Goal: Transaction & Acquisition: Book appointment/travel/reservation

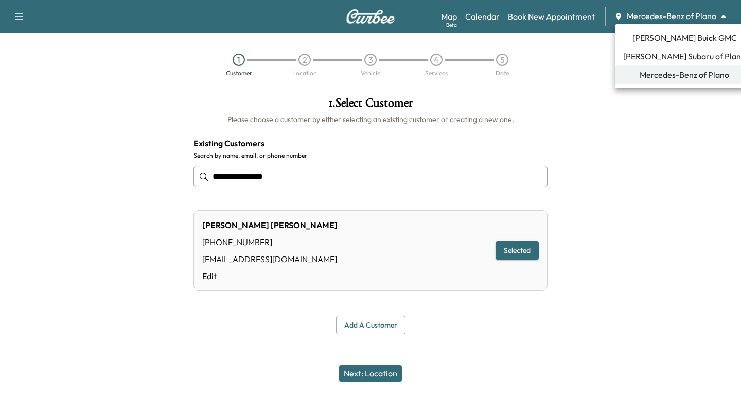
click at [722, 15] on body "**********" at bounding box center [370, 197] width 741 height 394
click at [670, 37] on span "[PERSON_NAME] Buick GMC" at bounding box center [685, 37] width 105 height 12
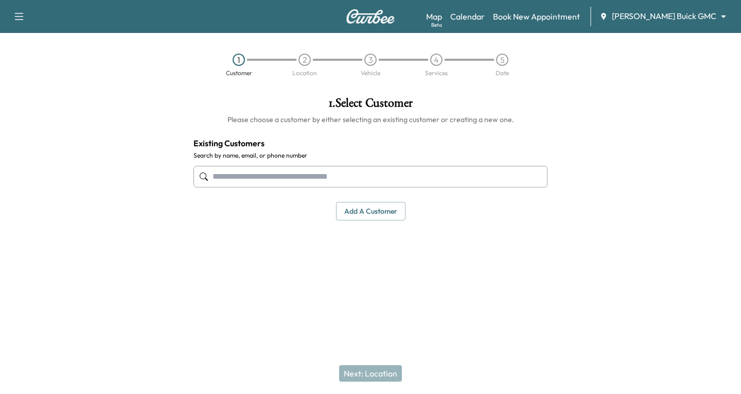
click at [212, 179] on input "text" at bounding box center [371, 177] width 354 height 22
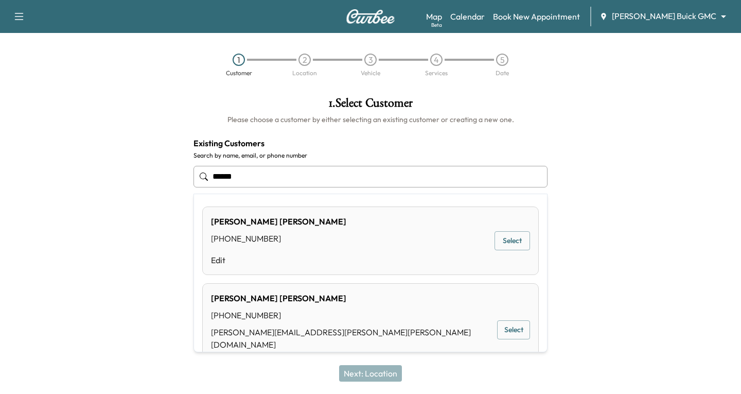
type input "******"
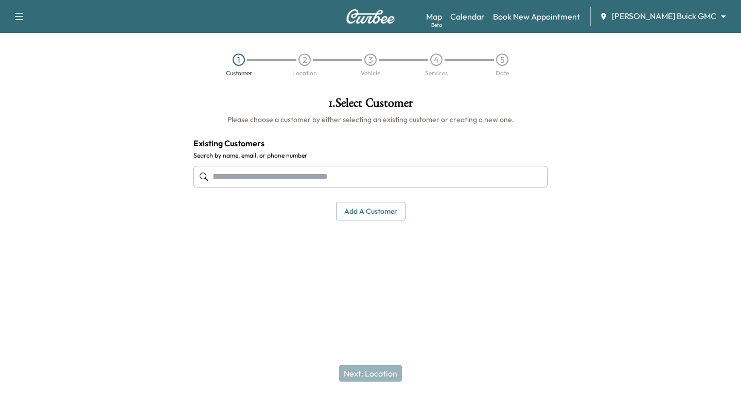
click at [228, 172] on input "text" at bounding box center [371, 177] width 354 height 22
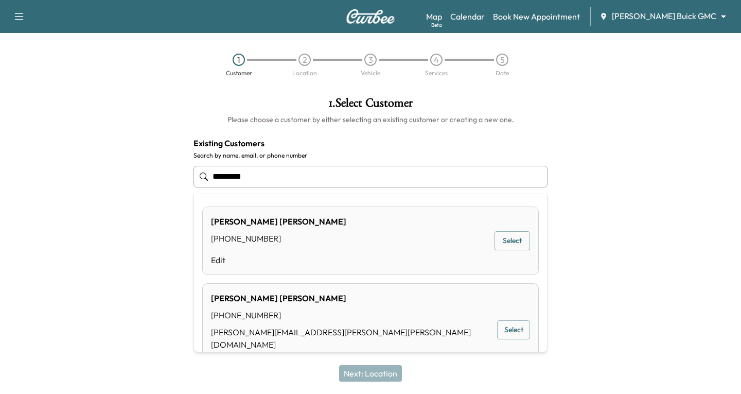
type input "**********"
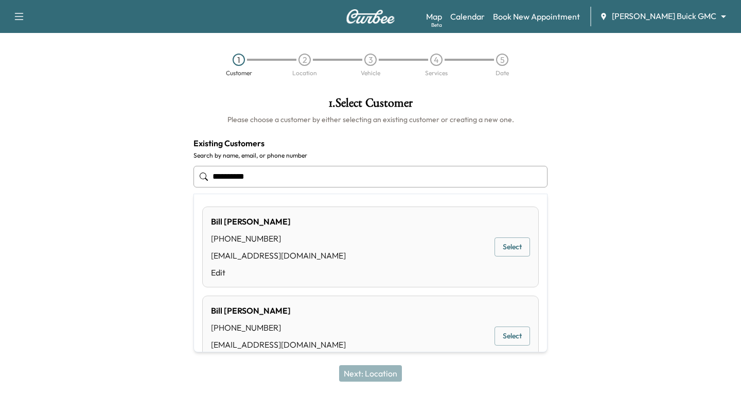
drag, startPoint x: 259, startPoint y: 175, endPoint x: 189, endPoint y: 184, distance: 70.6
click at [189, 184] on div "**********" at bounding box center [370, 159] width 371 height 140
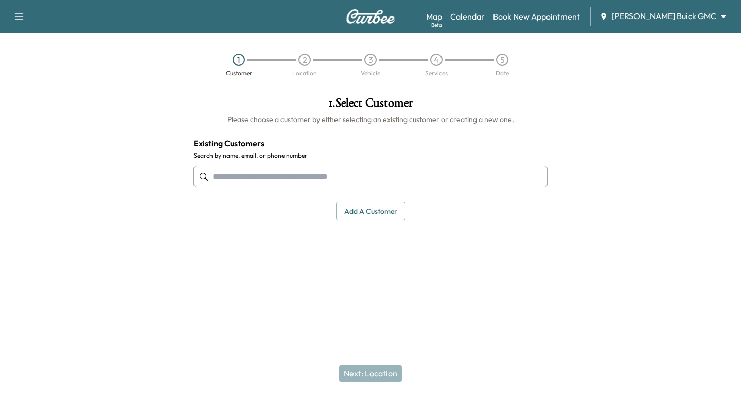
click at [359, 208] on button "Add a customer" at bounding box center [370, 211] width 69 height 19
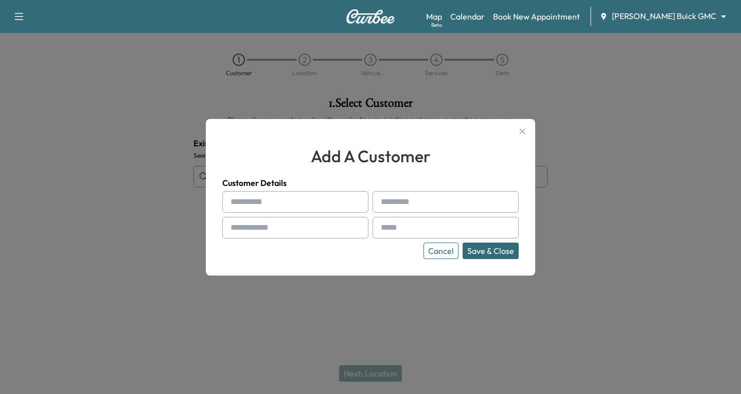
click at [246, 206] on input "text" at bounding box center [295, 202] width 146 height 22
type input "*******"
click at [406, 205] on input "text" at bounding box center [446, 202] width 146 height 22
type input "*******"
click at [257, 227] on input "text" at bounding box center [295, 228] width 146 height 22
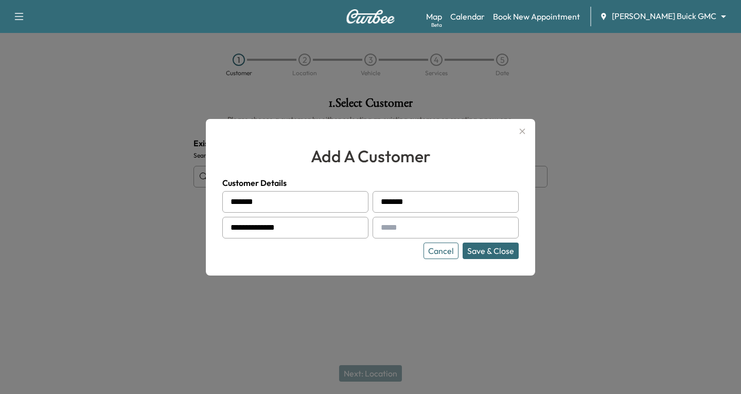
type input "**********"
click at [415, 231] on input "text" at bounding box center [446, 228] width 146 height 22
type input "**********"
click at [472, 253] on button "Save & Close" at bounding box center [491, 250] width 56 height 16
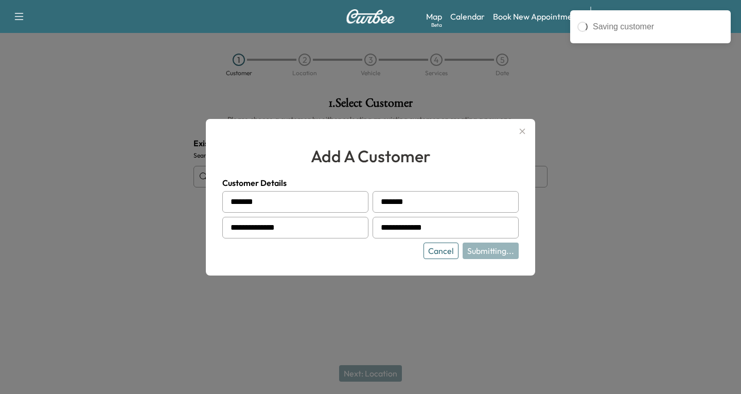
type input "**********"
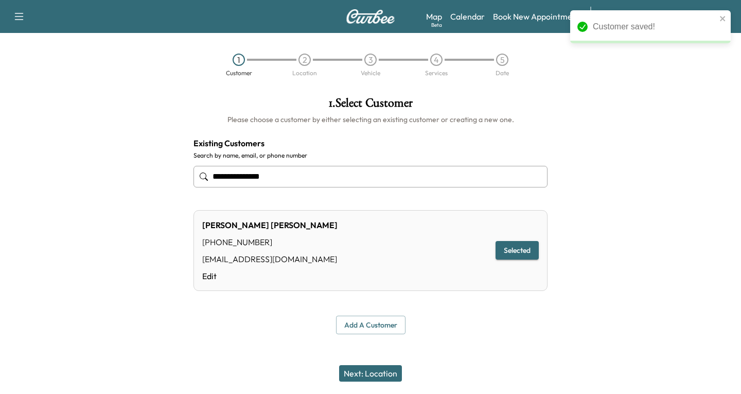
click at [367, 376] on button "Next: Location" at bounding box center [370, 373] width 63 height 16
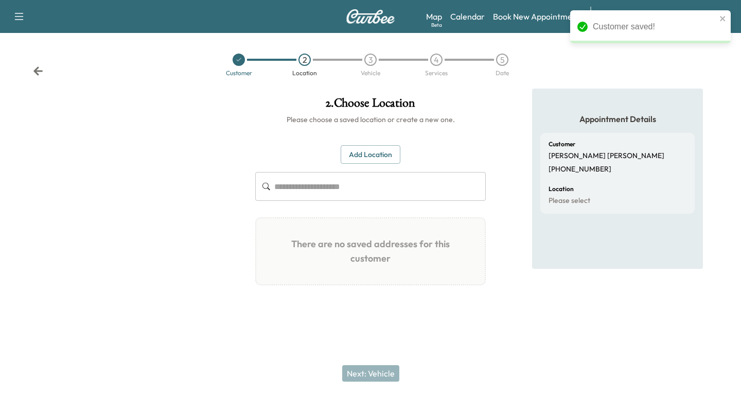
click at [364, 149] on button "Add Location" at bounding box center [371, 154] width 60 height 19
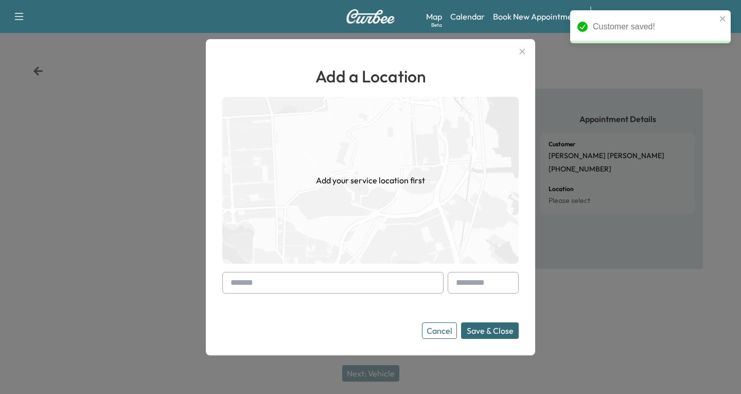
click at [233, 281] on div at bounding box center [233, 282] width 12 height 12
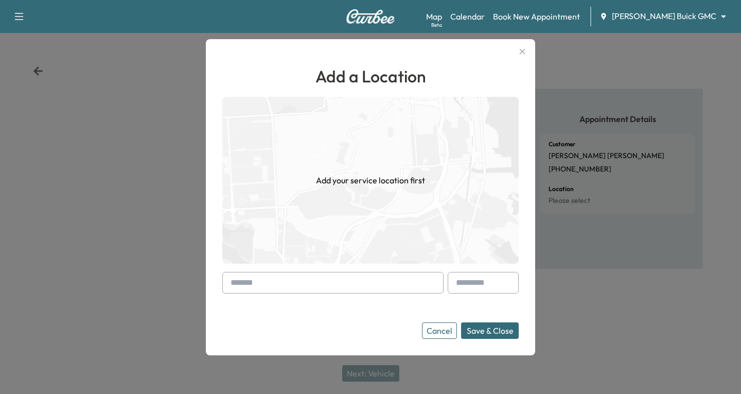
click at [231, 279] on div at bounding box center [233, 282] width 12 height 12
click at [230, 279] on div at bounding box center [233, 282] width 12 height 12
click at [222, 288] on div "Add a Location Add your service location first Cancel Save & Close" at bounding box center [370, 197] width 329 height 316
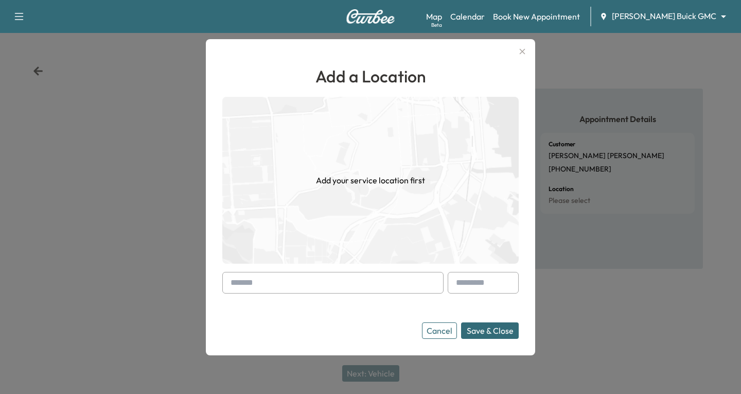
click at [228, 283] on div at bounding box center [233, 282] width 12 height 12
click at [233, 280] on div at bounding box center [233, 282] width 12 height 12
click at [237, 280] on div at bounding box center [233, 282] width 12 height 12
click at [230, 281] on div at bounding box center [233, 282] width 12 height 12
drag, startPoint x: 230, startPoint y: 281, endPoint x: 232, endPoint y: 271, distance: 10.0
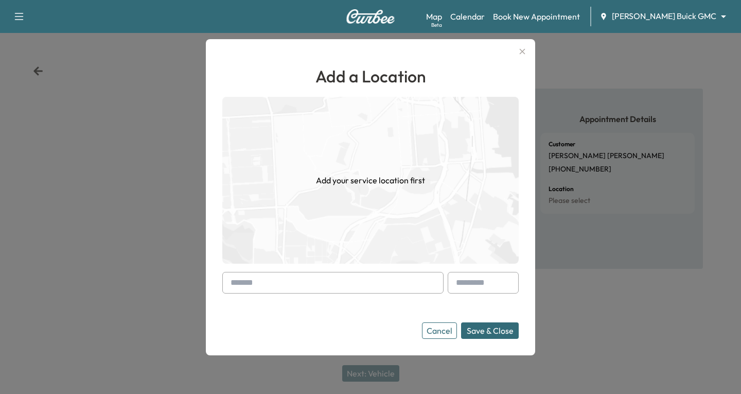
click at [230, 275] on div at bounding box center [332, 283] width 221 height 22
click at [232, 279] on div at bounding box center [233, 282] width 12 height 12
click at [243, 285] on input "text" at bounding box center [332, 283] width 221 height 22
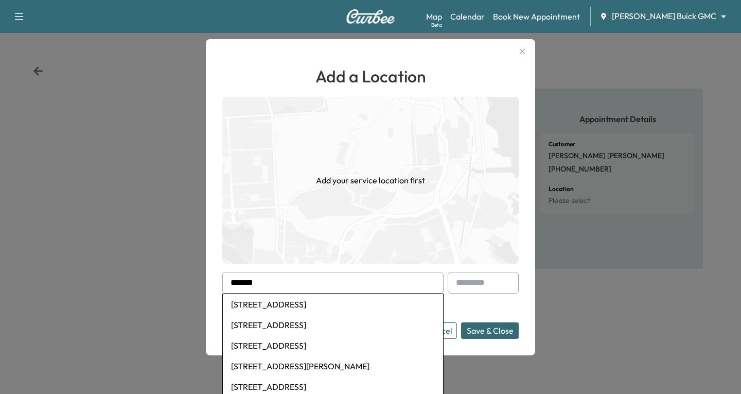
click at [269, 345] on li "[STREET_ADDRESS]" at bounding box center [333, 345] width 220 height 21
type input "**********"
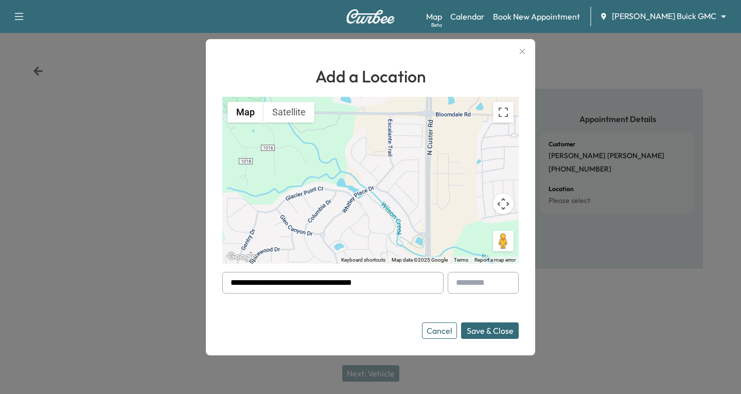
click at [475, 332] on button "Save & Close" at bounding box center [490, 330] width 58 height 16
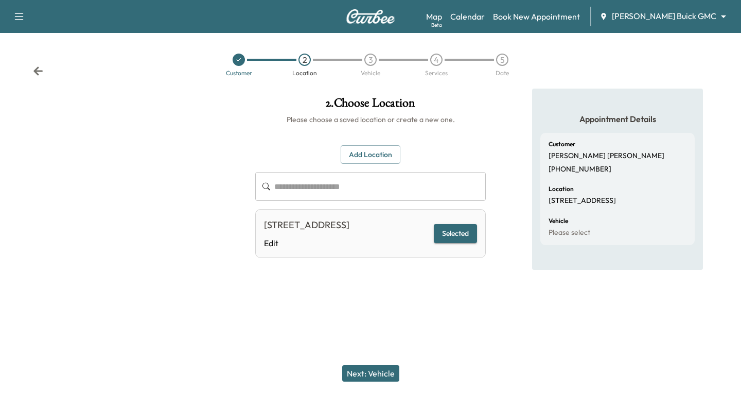
click at [461, 238] on button "Selected" at bounding box center [455, 233] width 43 height 19
drag, startPoint x: 373, startPoint y: 363, endPoint x: 373, endPoint y: 380, distance: 16.5
click at [373, 367] on div "Next: Vehicle" at bounding box center [370, 373] width 741 height 41
click at [373, 379] on button "Next: Vehicle" at bounding box center [370, 373] width 57 height 16
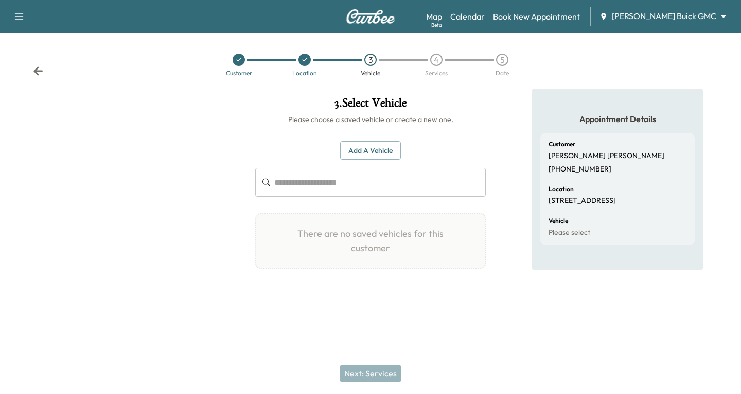
click at [372, 149] on button "Add a Vehicle" at bounding box center [370, 150] width 61 height 19
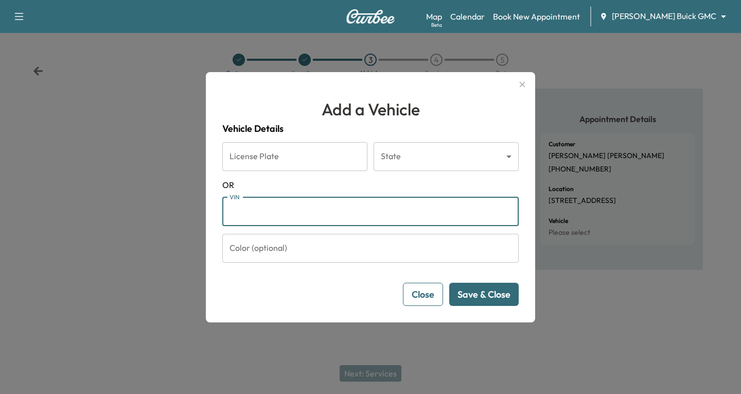
click at [255, 210] on input "VIN" at bounding box center [370, 211] width 297 height 29
paste input "**********"
type input "**********"
click at [490, 295] on button "Save & Close" at bounding box center [483, 294] width 69 height 23
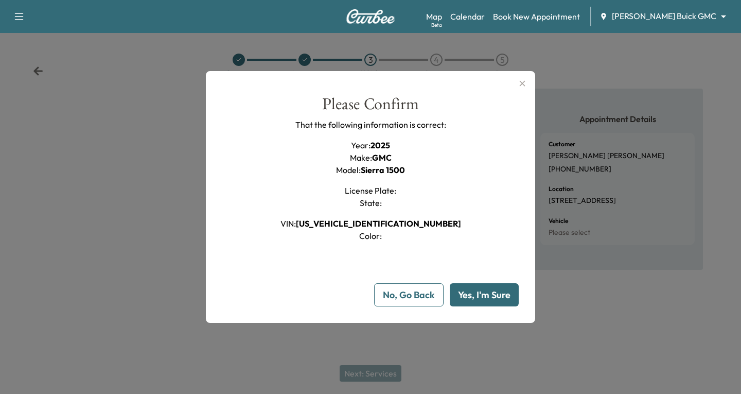
click at [492, 300] on button "Yes, I'm Sure" at bounding box center [484, 294] width 69 height 23
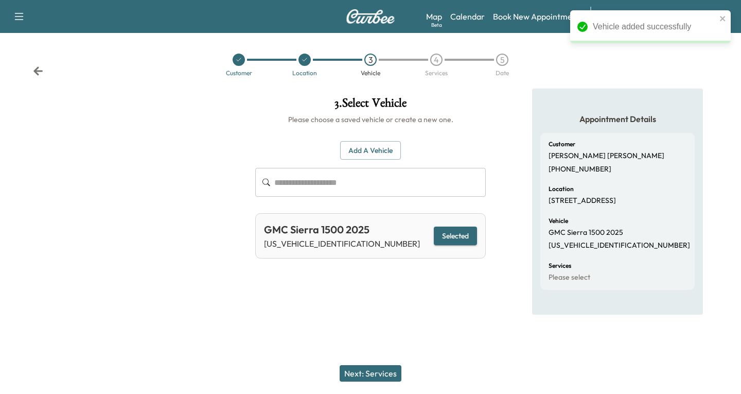
click at [382, 371] on button "Next: Services" at bounding box center [371, 373] width 62 height 16
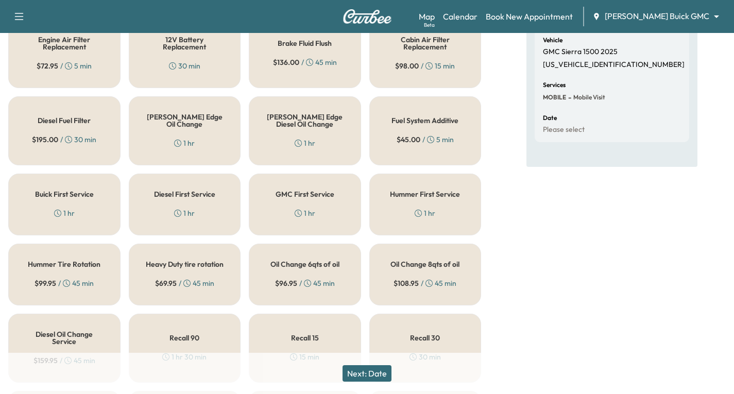
scroll to position [206, 0]
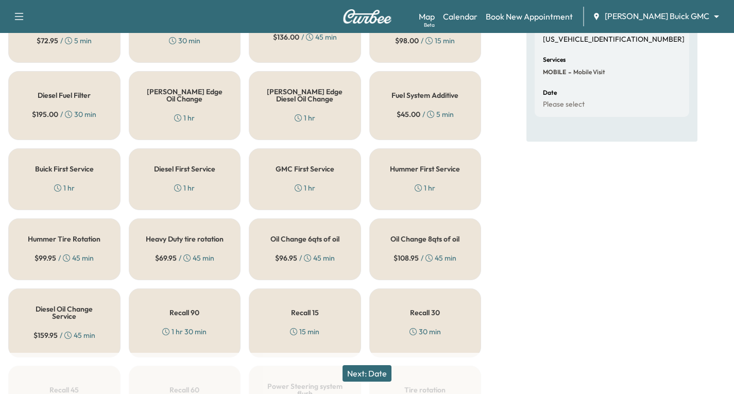
drag, startPoint x: 165, startPoint y: 105, endPoint x: 206, endPoint y: 146, distance: 58.2
click at [166, 105] on div "[PERSON_NAME] Edge Oil Change 1 hr" at bounding box center [185, 105] width 112 height 69
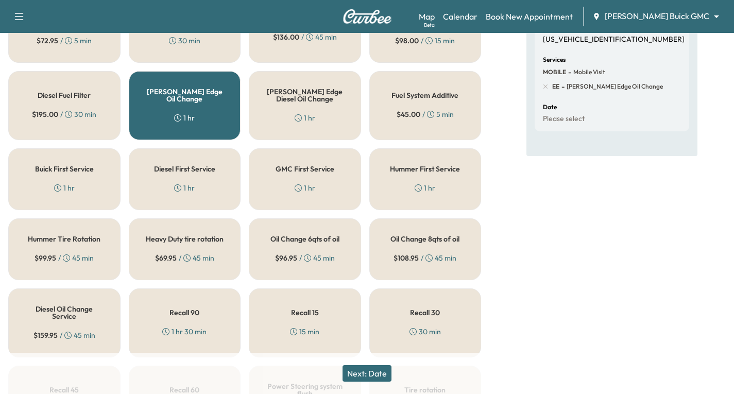
click at [372, 369] on button "Next: Date" at bounding box center [366, 373] width 49 height 16
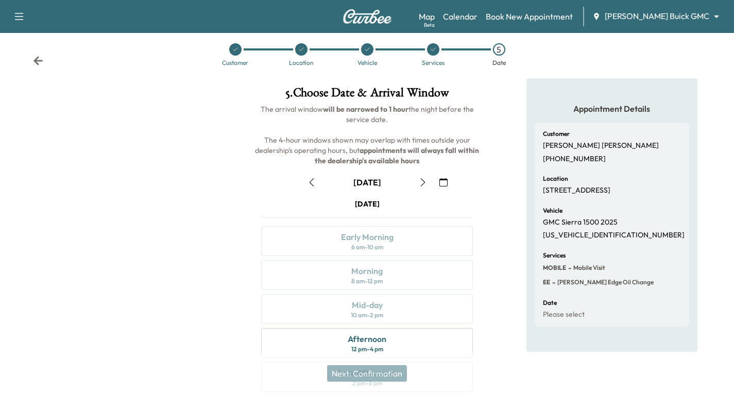
scroll to position [121, 0]
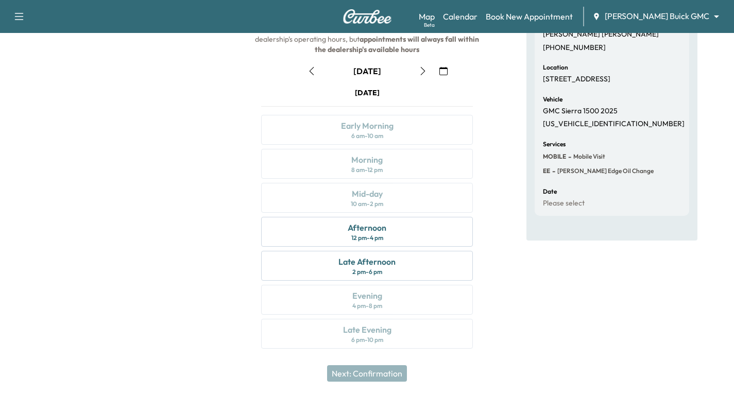
click at [423, 68] on icon "button" at bounding box center [423, 71] width 8 height 8
click at [441, 71] on icon "button" at bounding box center [443, 71] width 8 height 8
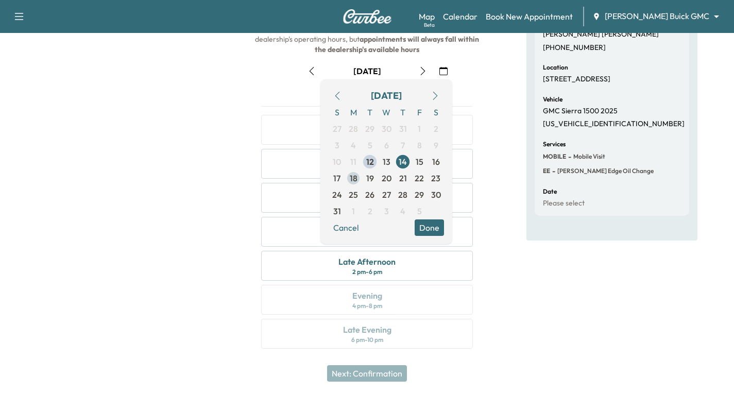
click at [349, 177] on span "18" at bounding box center [353, 178] width 16 height 16
click at [435, 227] on button "Done" at bounding box center [428, 227] width 29 height 16
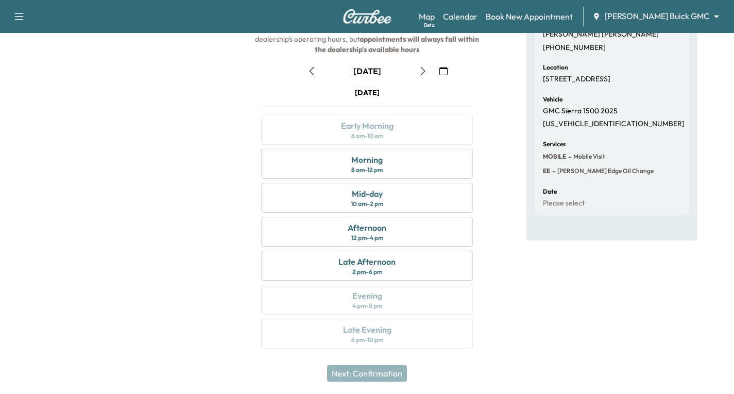
click at [445, 71] on icon "button" at bounding box center [443, 71] width 8 height 8
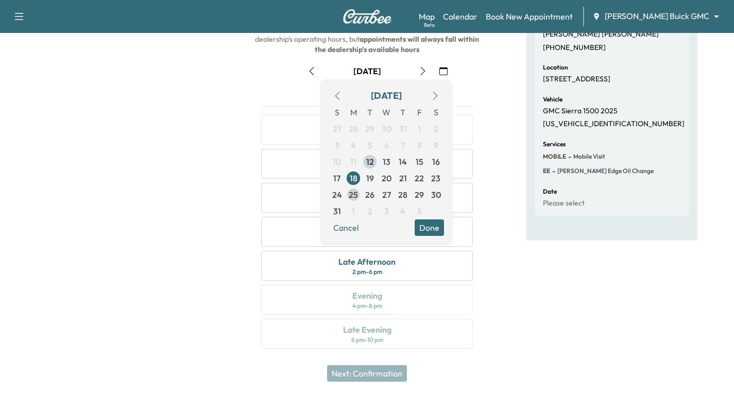
click at [351, 194] on span "25" at bounding box center [353, 194] width 9 height 12
click at [424, 224] on button "Done" at bounding box center [428, 227] width 29 height 16
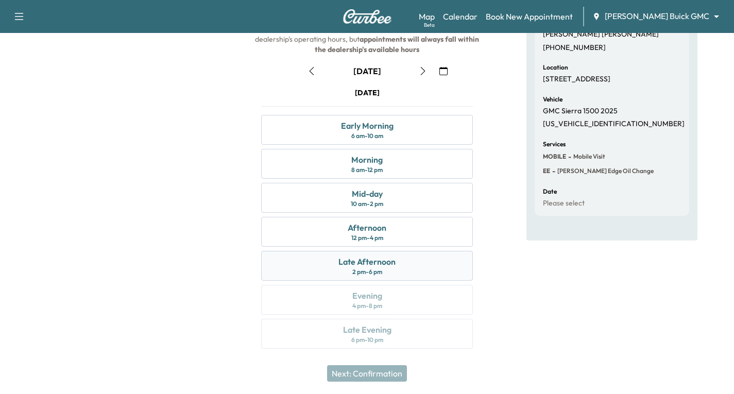
click at [432, 266] on div "Late Afternoon 2 pm - 6 pm" at bounding box center [367, 266] width 212 height 30
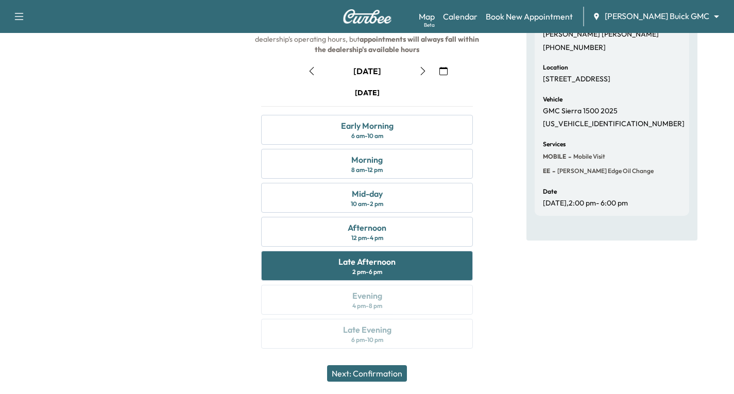
click at [382, 371] on button "Next: Confirmation" at bounding box center [367, 373] width 80 height 16
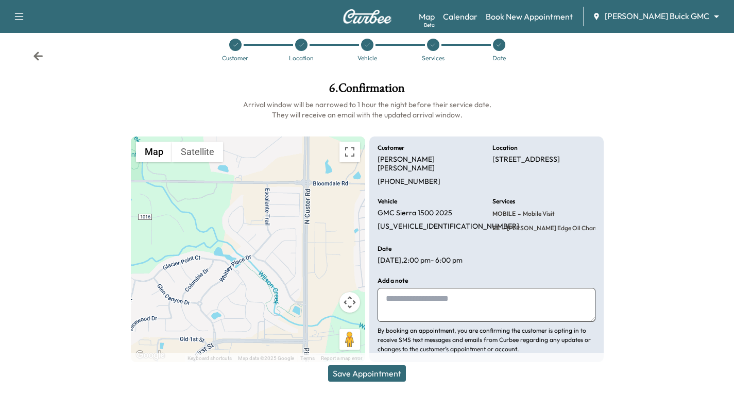
click at [386, 373] on button "Save Appointment" at bounding box center [367, 373] width 78 height 16
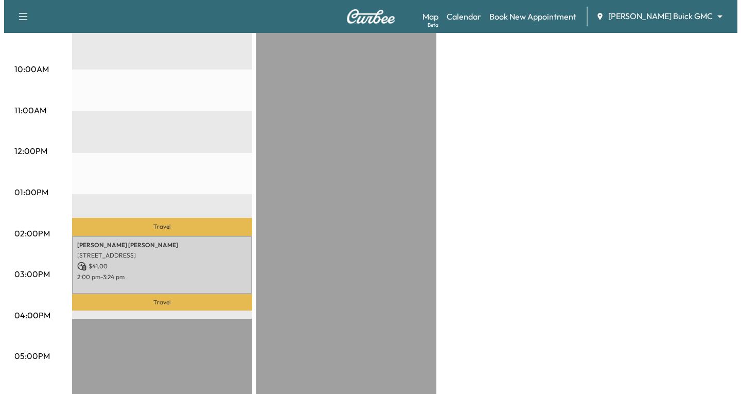
scroll to position [412, 0]
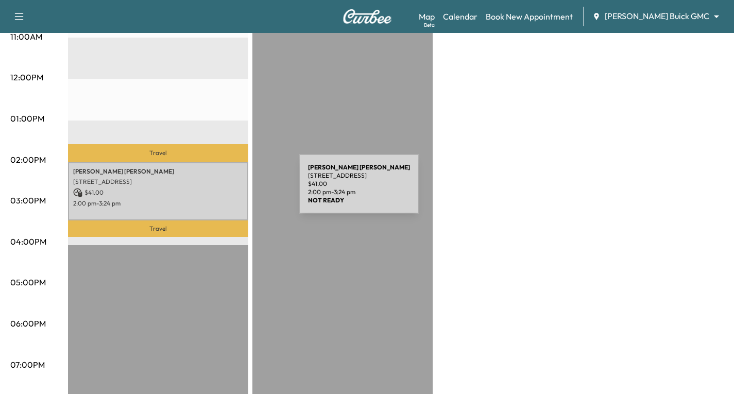
click at [221, 190] on p "$ 41.00" at bounding box center [158, 192] width 170 height 9
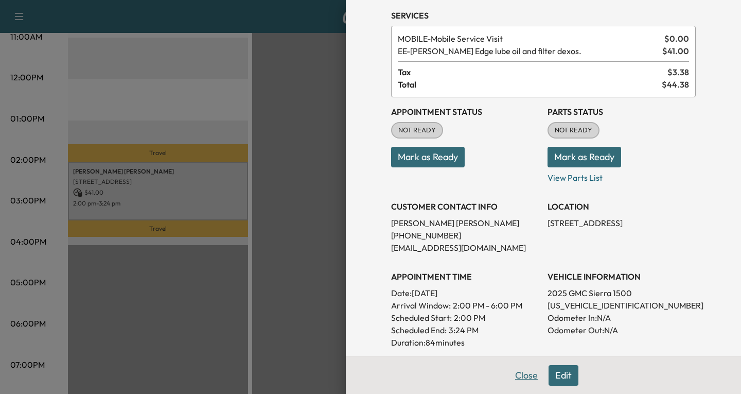
scroll to position [51, 0]
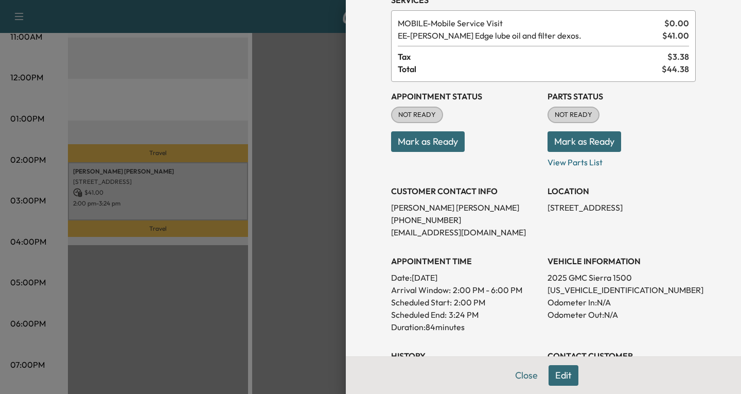
click at [558, 375] on button "Edit" at bounding box center [564, 375] width 30 height 21
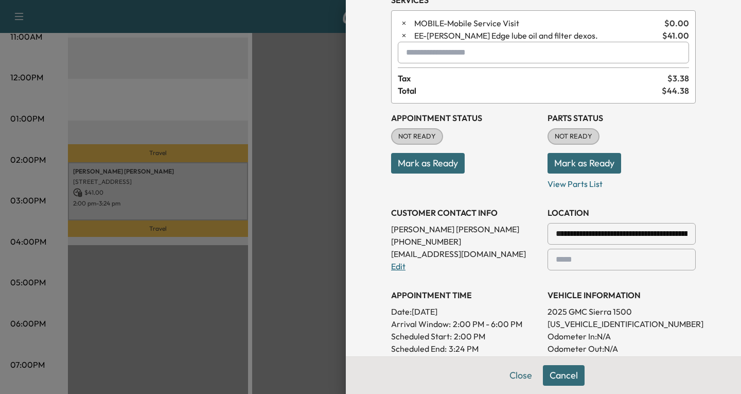
click at [395, 265] on link "Edit" at bounding box center [398, 266] width 14 height 10
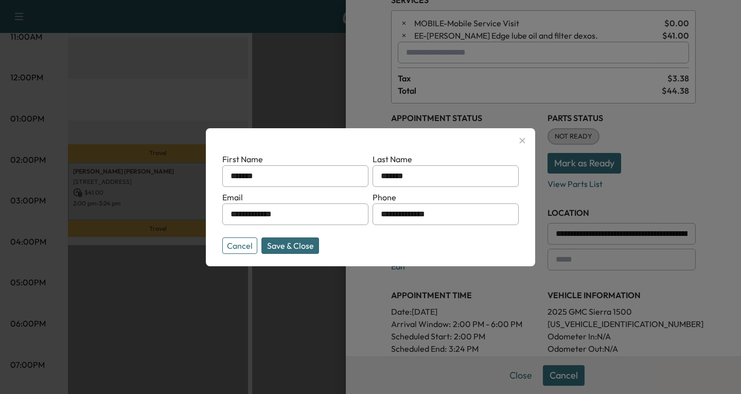
drag, startPoint x: 309, startPoint y: 214, endPoint x: 205, endPoint y: 231, distance: 104.9
click at [205, 231] on div "**********" at bounding box center [370, 197] width 741 height 394
type input "**********"
click at [303, 242] on button "Save & Close" at bounding box center [291, 245] width 58 height 16
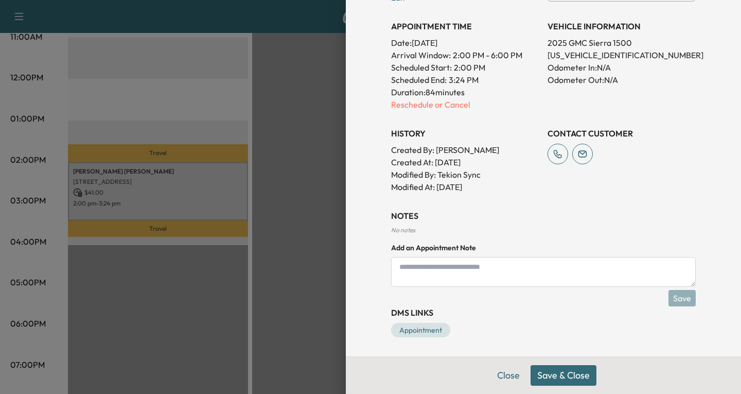
scroll to position [322, 0]
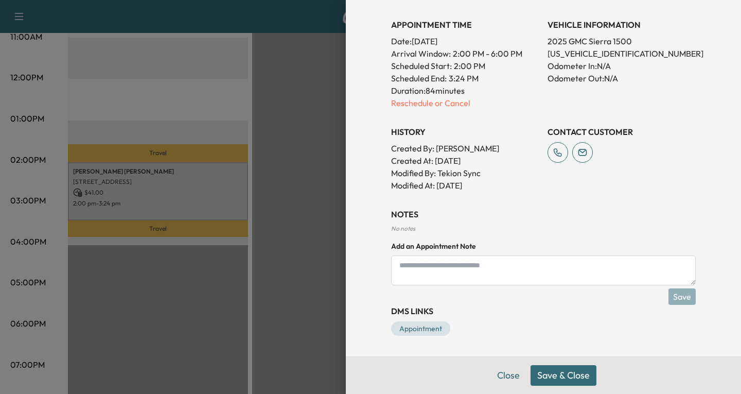
click at [408, 269] on textarea at bounding box center [543, 270] width 305 height 30
type textarea "**********"
click at [676, 294] on button "Save" at bounding box center [682, 296] width 27 height 16
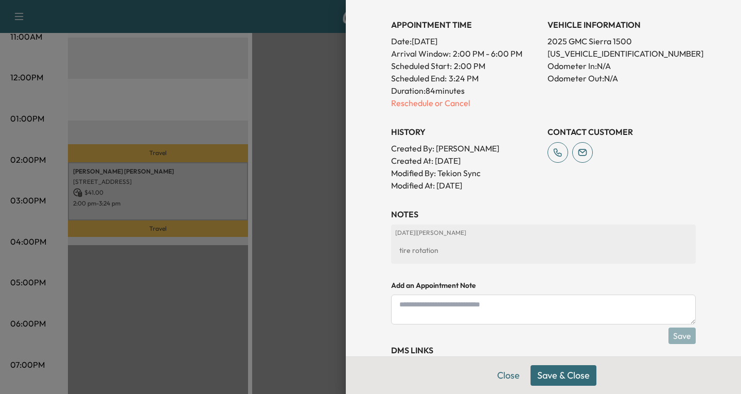
click at [563, 374] on button "Save & Close" at bounding box center [564, 375] width 66 height 21
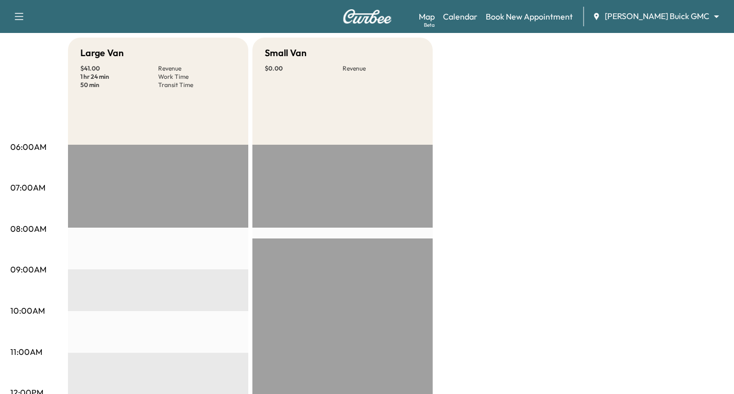
scroll to position [0, 0]
